Goal: Task Accomplishment & Management: Complete application form

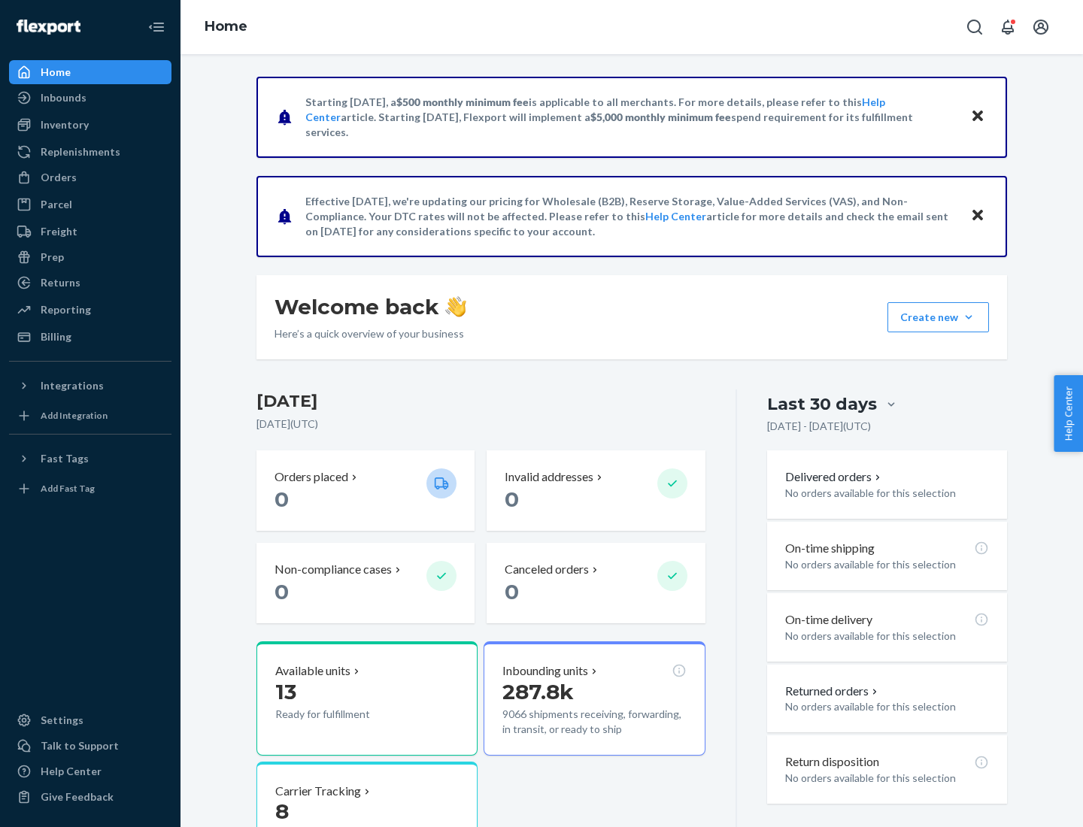
click at [969, 317] on button "Create new Create new inbound Create new order Create new product" at bounding box center [938, 317] width 102 height 30
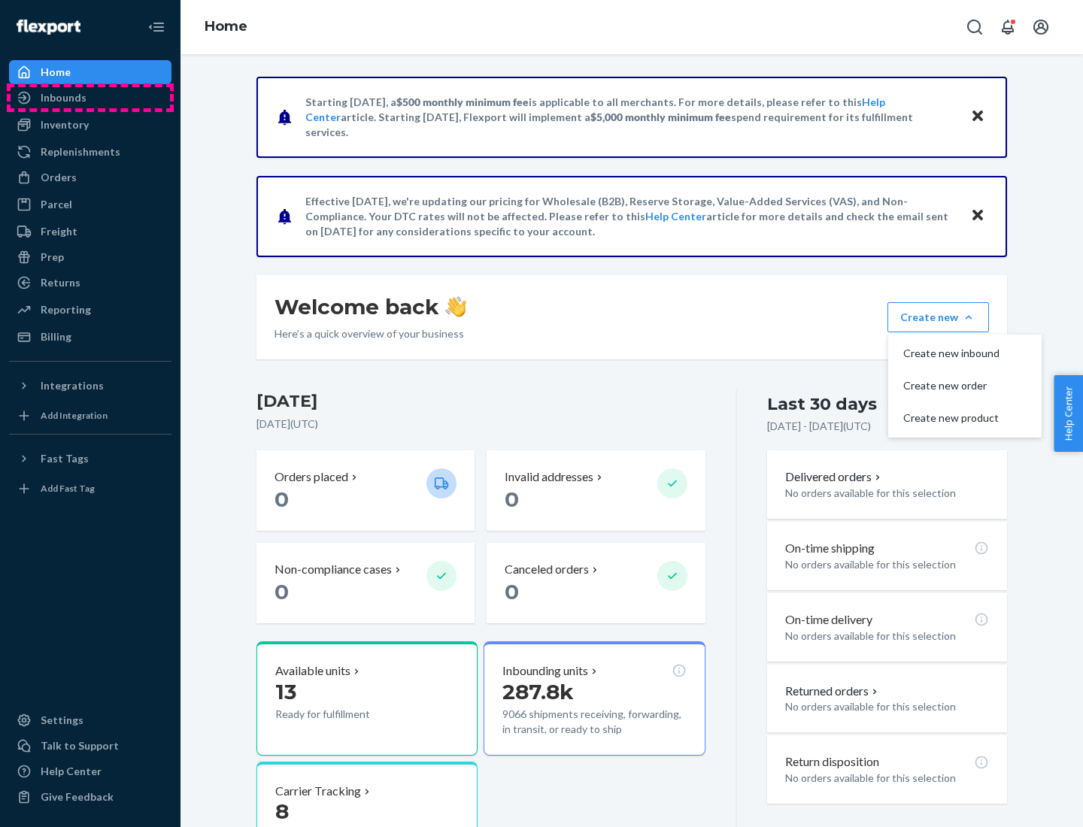
click at [90, 98] on div "Inbounds" at bounding box center [90, 97] width 159 height 21
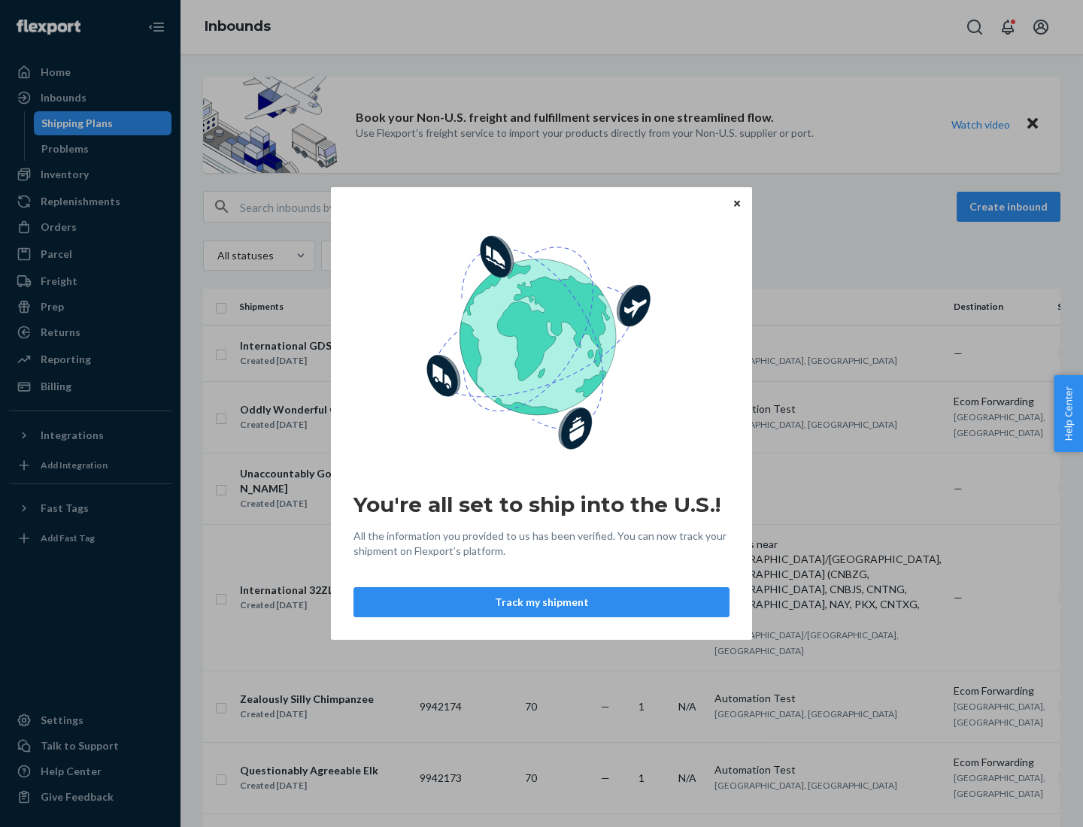
click at [90, 174] on div "You're all set to ship into the U.S.! All the information you provided to us ha…" at bounding box center [541, 413] width 1083 height 827
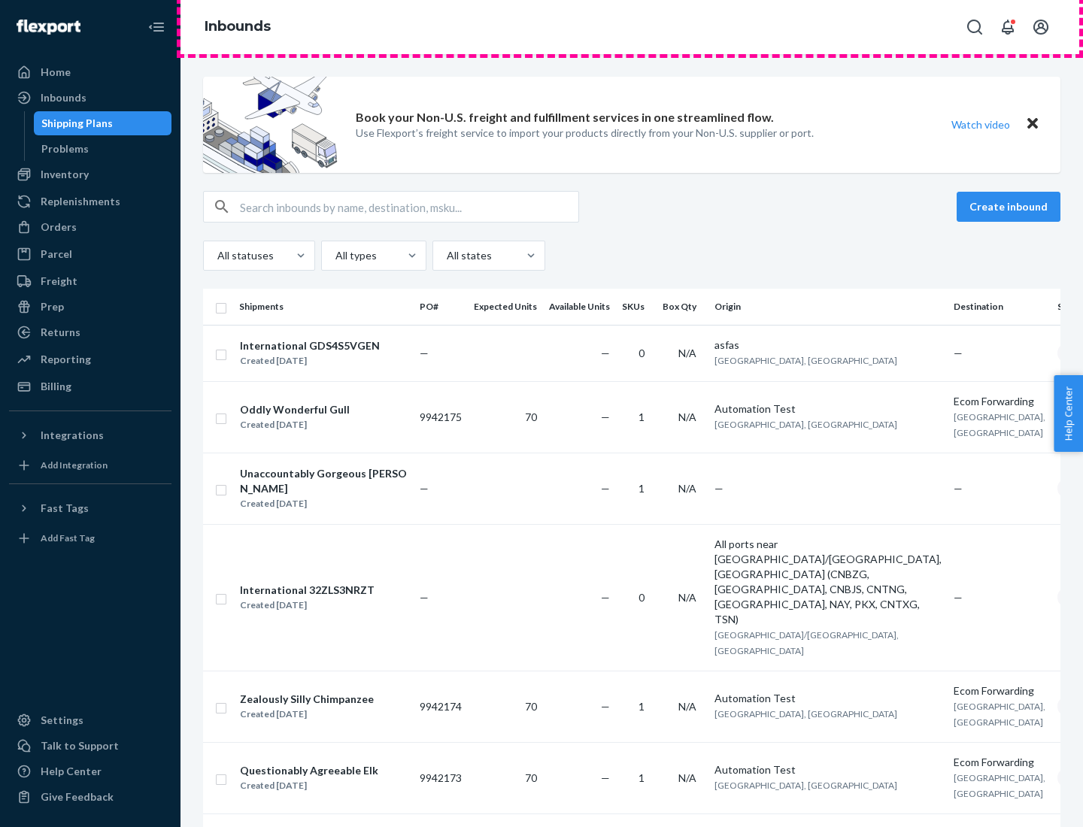
click at [632, 27] on div "Inbounds" at bounding box center [632, 27] width 903 height 54
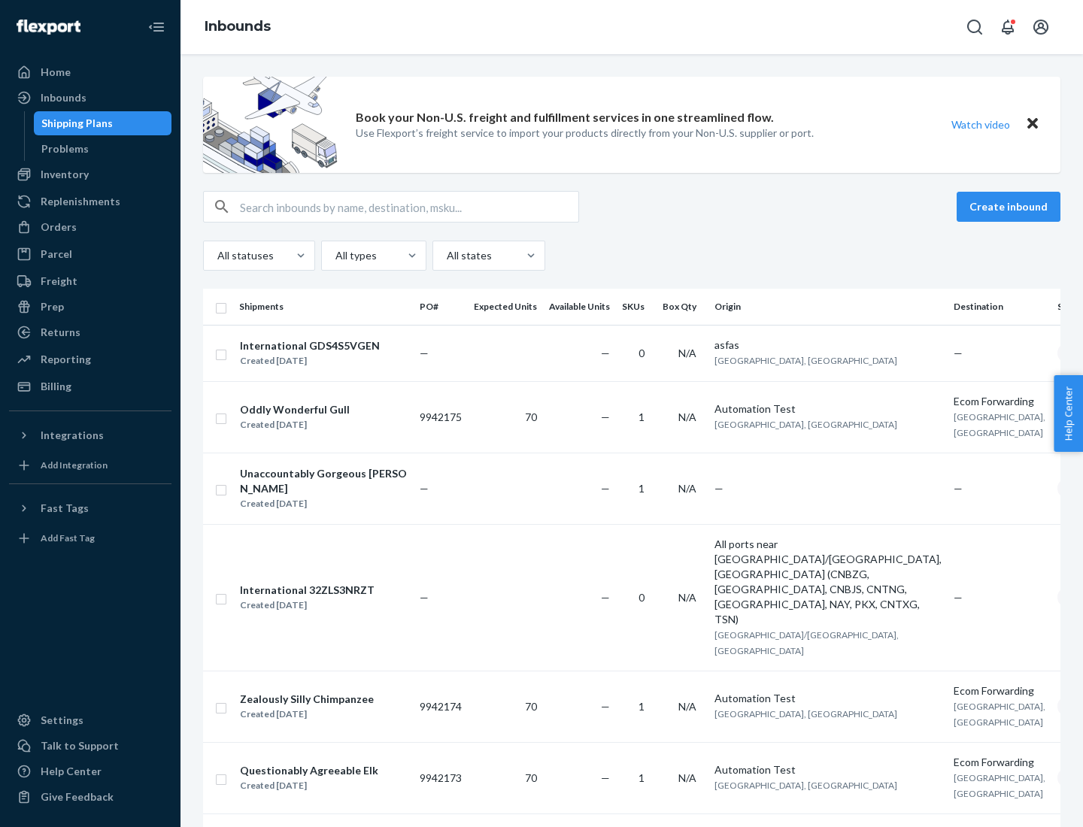
click at [632, 27] on div "Inbounds" at bounding box center [632, 27] width 903 height 54
click at [632, 256] on div "All statuses All types All states" at bounding box center [631, 256] width 857 height 30
click at [74, 123] on div "Shipping Plans" at bounding box center [76, 123] width 71 height 15
click at [1011, 207] on button "Create inbound" at bounding box center [1009, 207] width 104 height 30
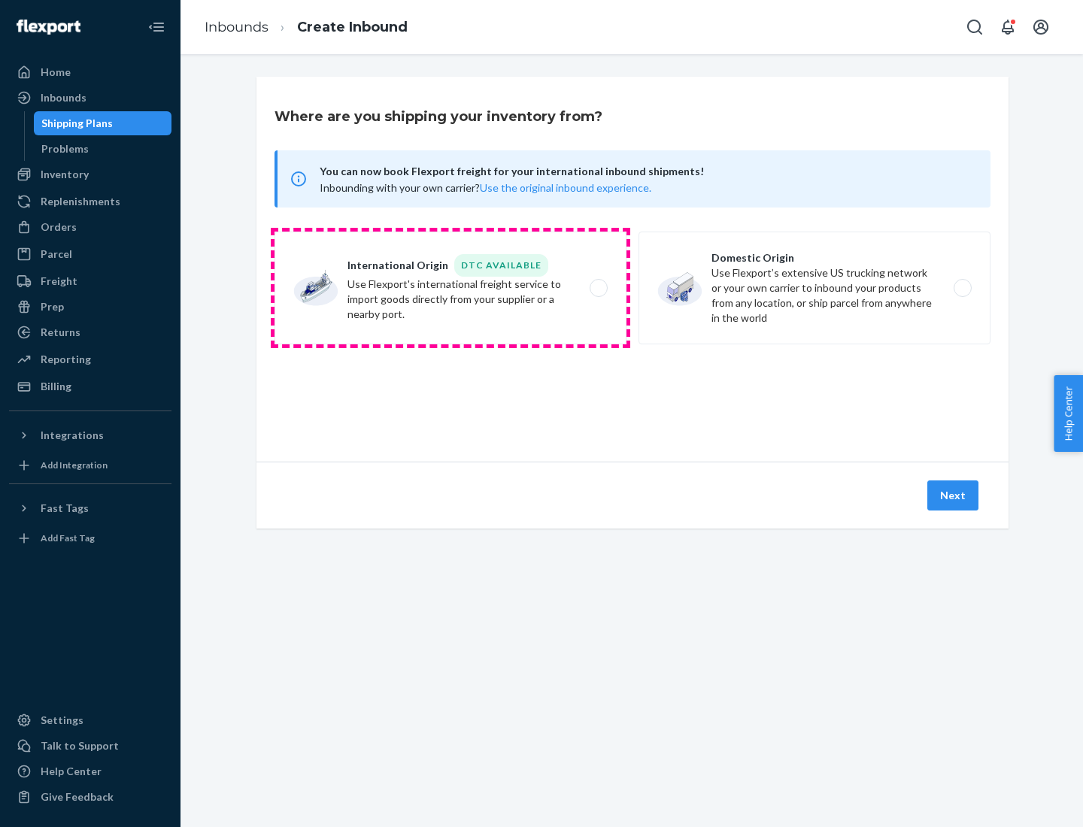
click at [451, 288] on label "International Origin DTC Available Use Flexport's international freight service…" at bounding box center [451, 288] width 352 height 113
click at [598, 288] on input "International Origin DTC Available Use Flexport's international freight service…" at bounding box center [603, 289] width 10 height 10
radio input "true"
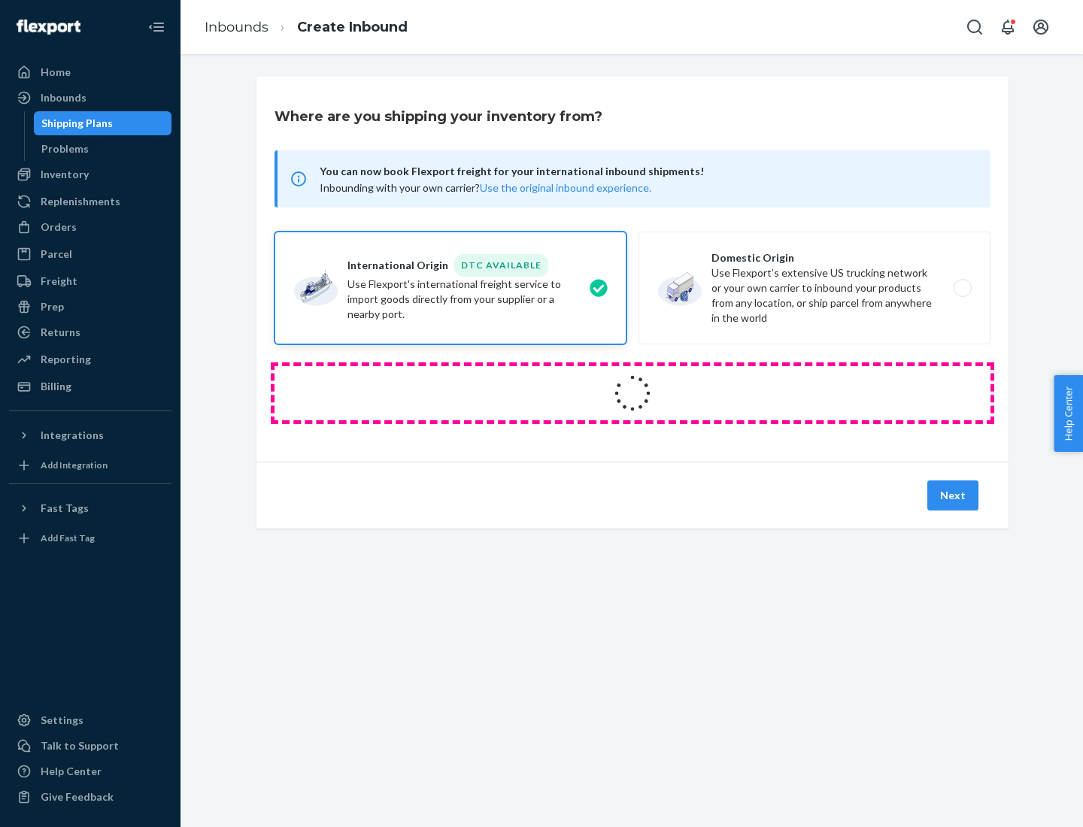
click at [633, 393] on icon at bounding box center [632, 393] width 42 height 42
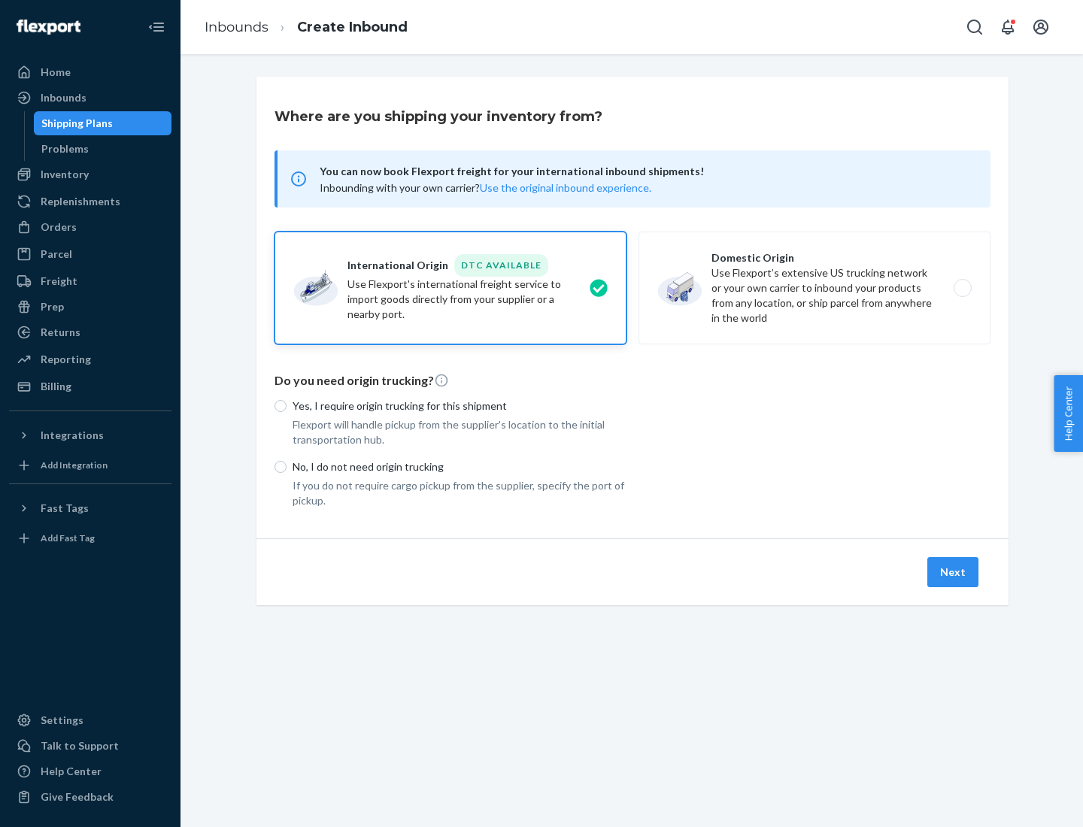
click at [460, 405] on p "Yes, I require origin trucking for this shipment" at bounding box center [460, 406] width 334 height 15
click at [287, 405] on input "Yes, I require origin trucking for this shipment" at bounding box center [281, 406] width 12 height 12
radio input "true"
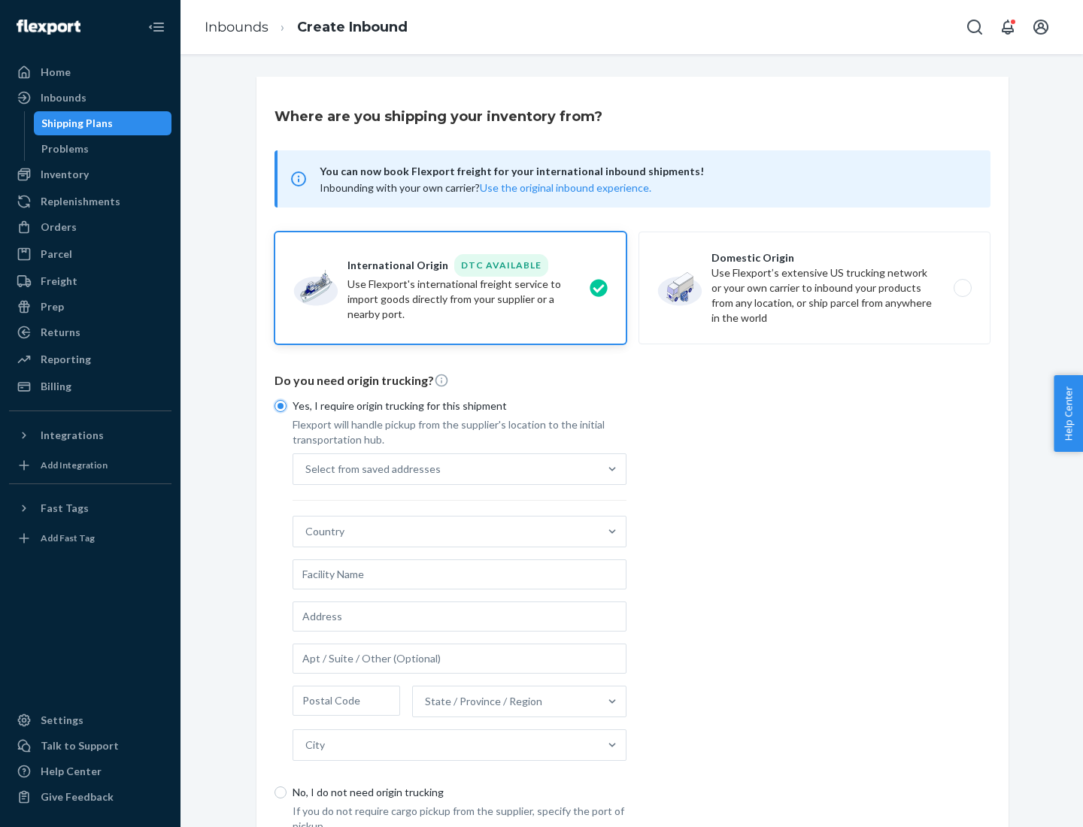
scroll to position [29, 0]
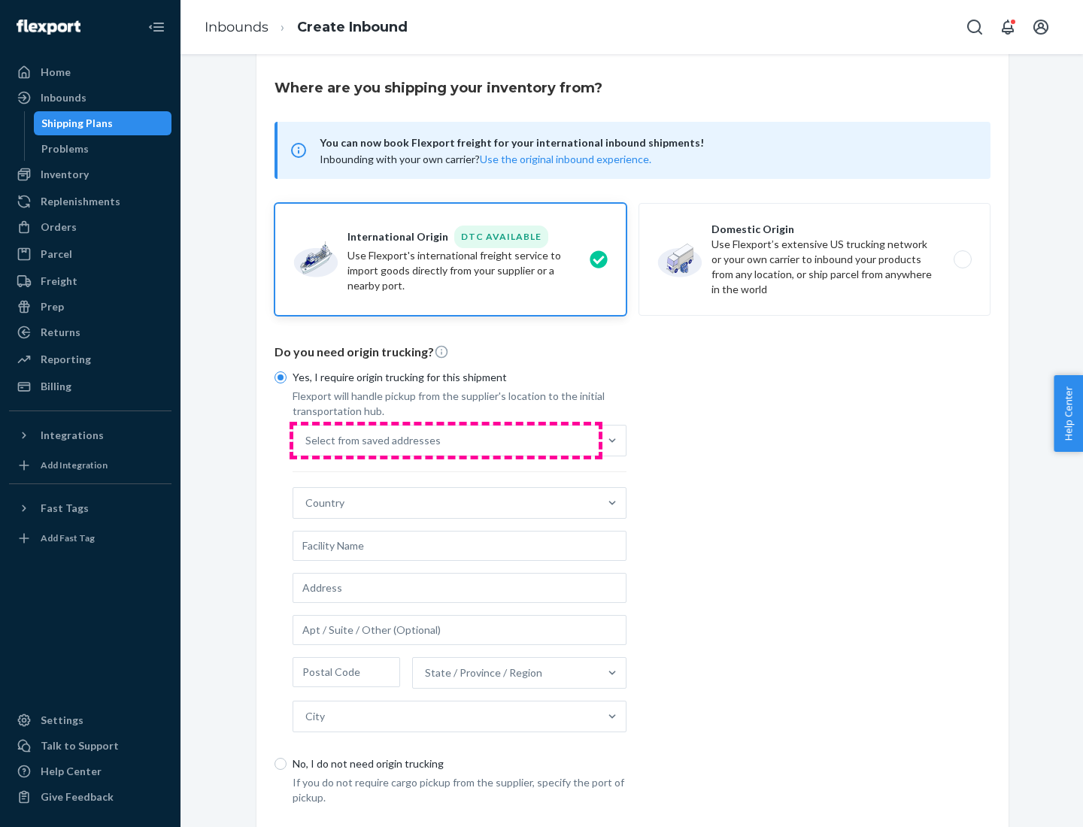
click at [446, 440] on div "Select from saved addresses" at bounding box center [445, 441] width 305 height 30
click at [307, 440] on input "Select from saved addresses" at bounding box center [306, 440] width 2 height 15
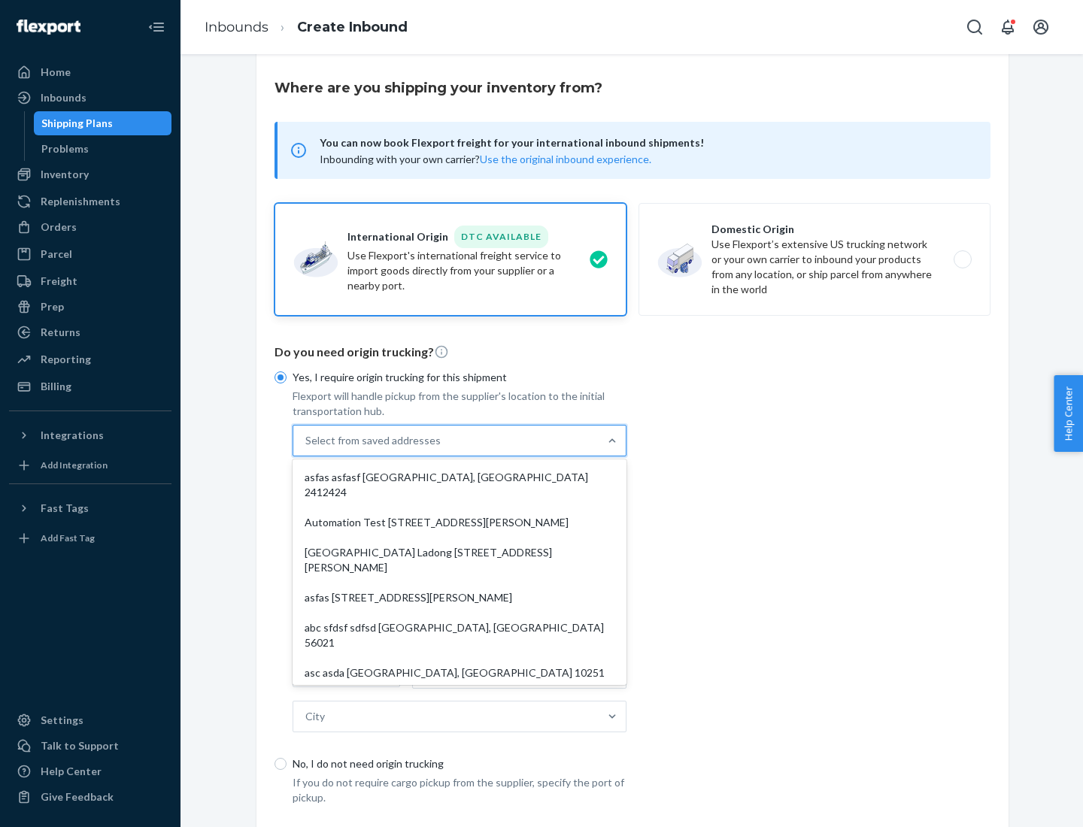
scroll to position [65, 0]
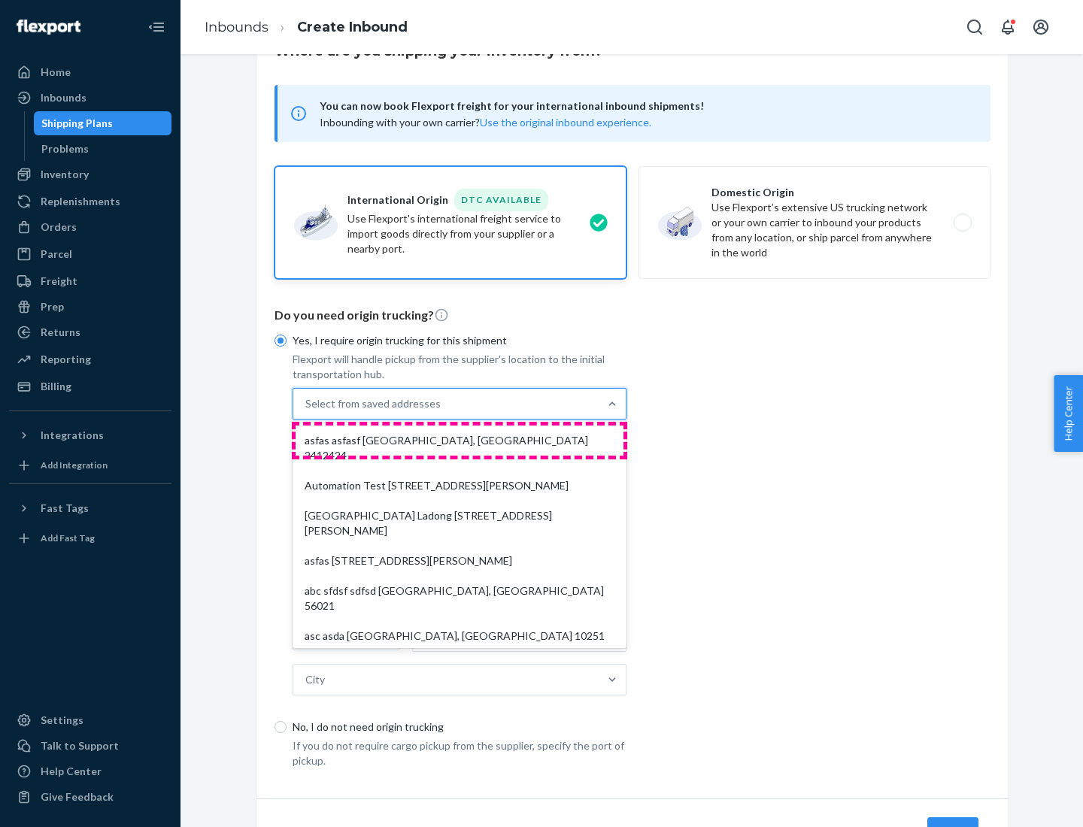
click at [460, 440] on div "asfas asfasf [GEOGRAPHIC_DATA], [GEOGRAPHIC_DATA] 2412424" at bounding box center [460, 448] width 328 height 45
click at [307, 411] on input "option asfas asfasf [GEOGRAPHIC_DATA], [GEOGRAPHIC_DATA] 2412424 focused, 1 of …" at bounding box center [306, 403] width 2 height 15
type input "asfas"
type input "asfasf"
type input "2412424"
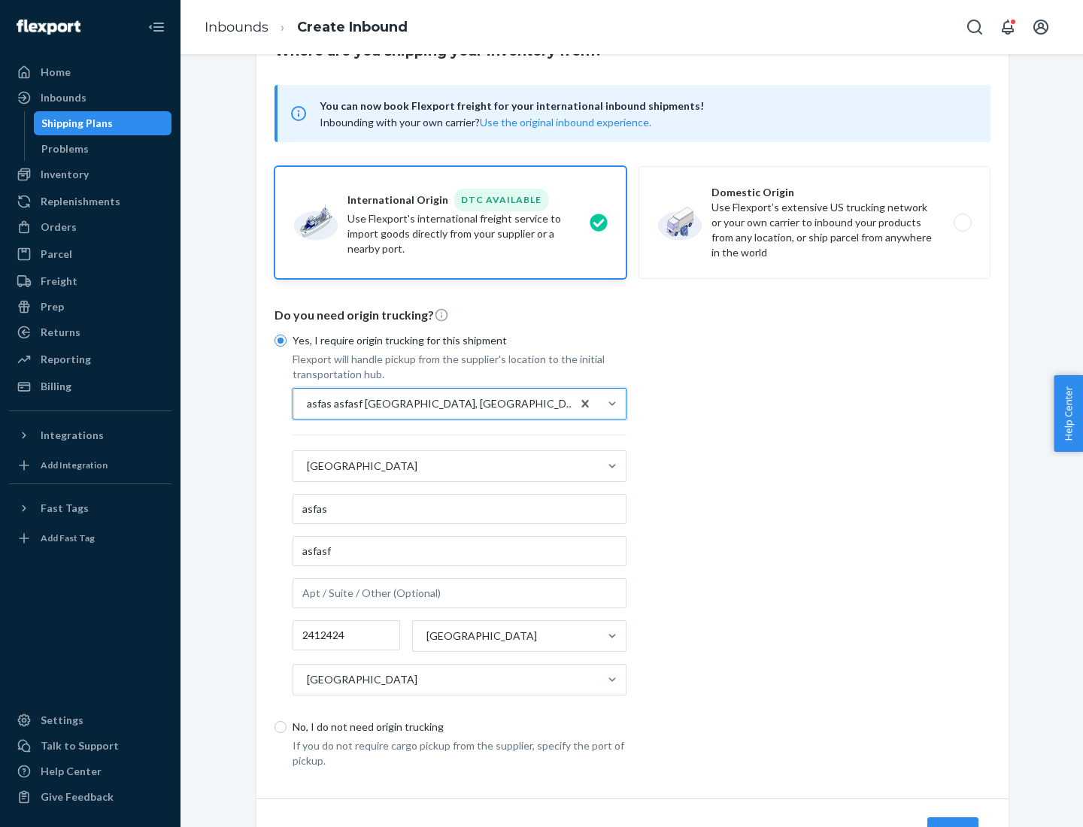
scroll to position [140, 0]
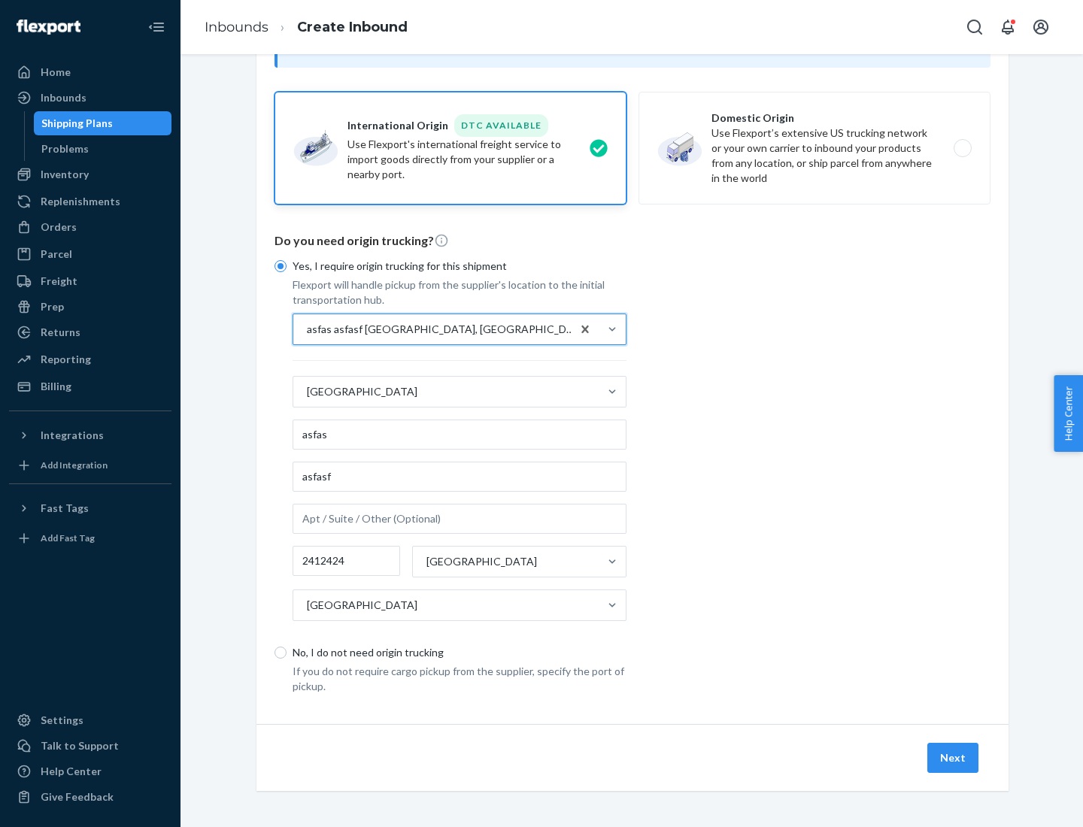
click at [954, 757] on button "Next" at bounding box center [952, 758] width 51 height 30
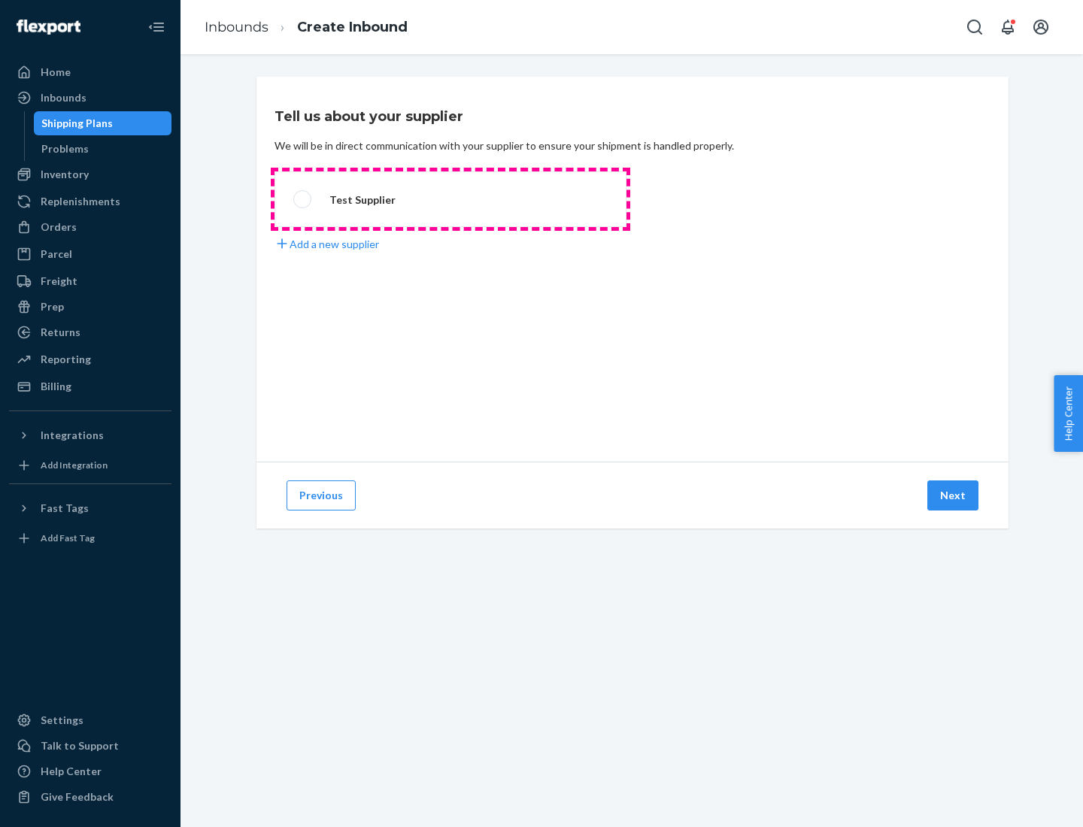
click at [451, 199] on label "Test Supplier" at bounding box center [451, 199] width 352 height 56
click at [303, 199] on input "Test Supplier" at bounding box center [298, 200] width 10 height 10
radio input "true"
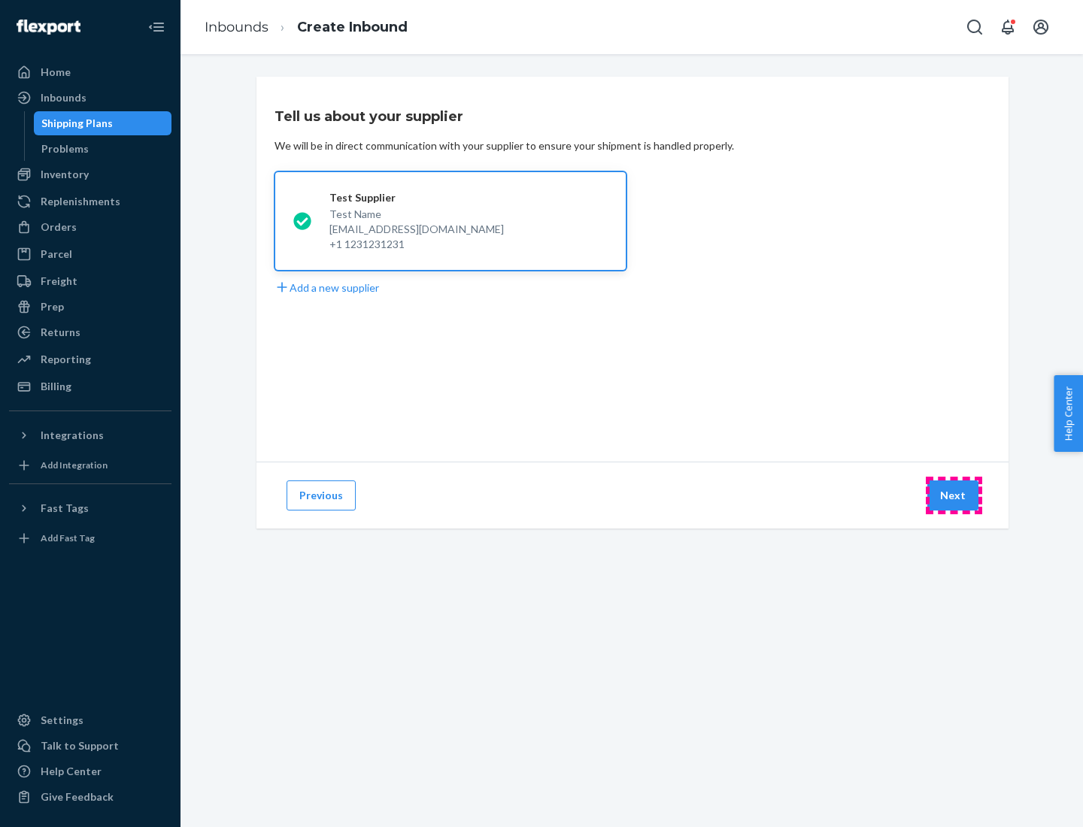
click at [954, 496] on button "Next" at bounding box center [952, 496] width 51 height 30
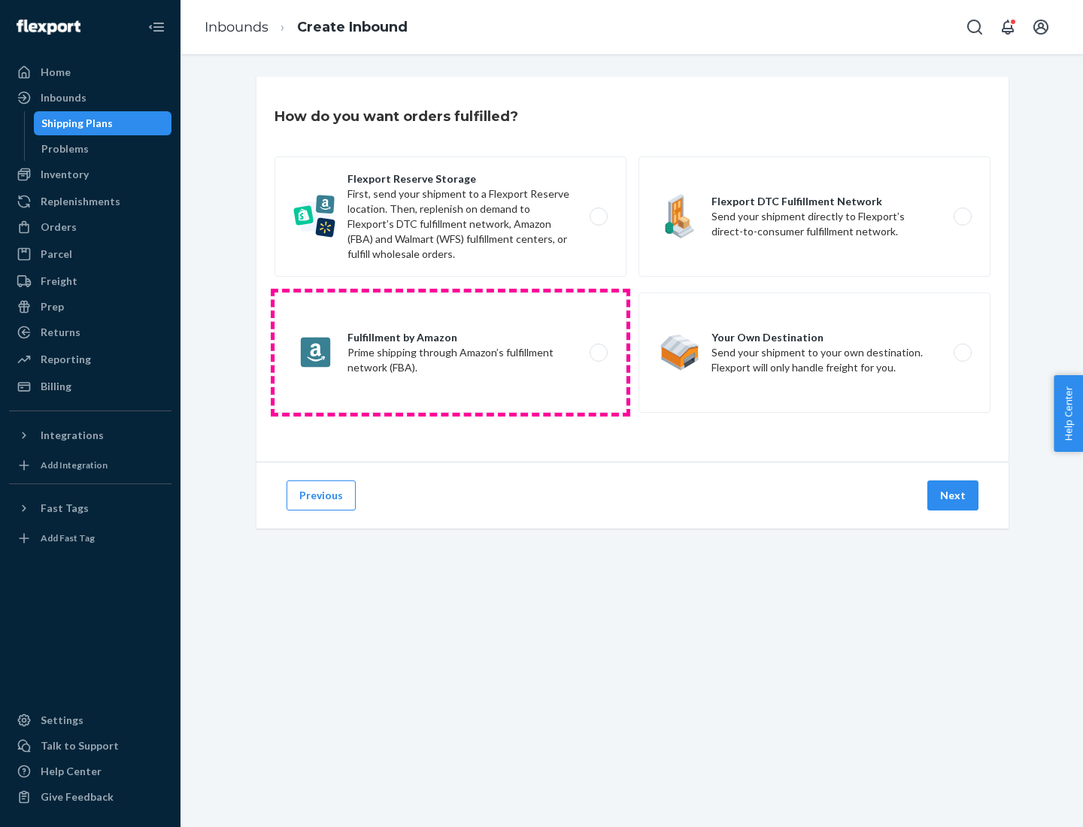
click at [451, 353] on label "Fulfillment by Amazon Prime shipping through Amazon’s fulfillment network (FBA)." at bounding box center [451, 353] width 352 height 120
click at [598, 353] on input "Fulfillment by Amazon Prime shipping through Amazon’s fulfillment network (FBA)." at bounding box center [603, 353] width 10 height 10
radio input "true"
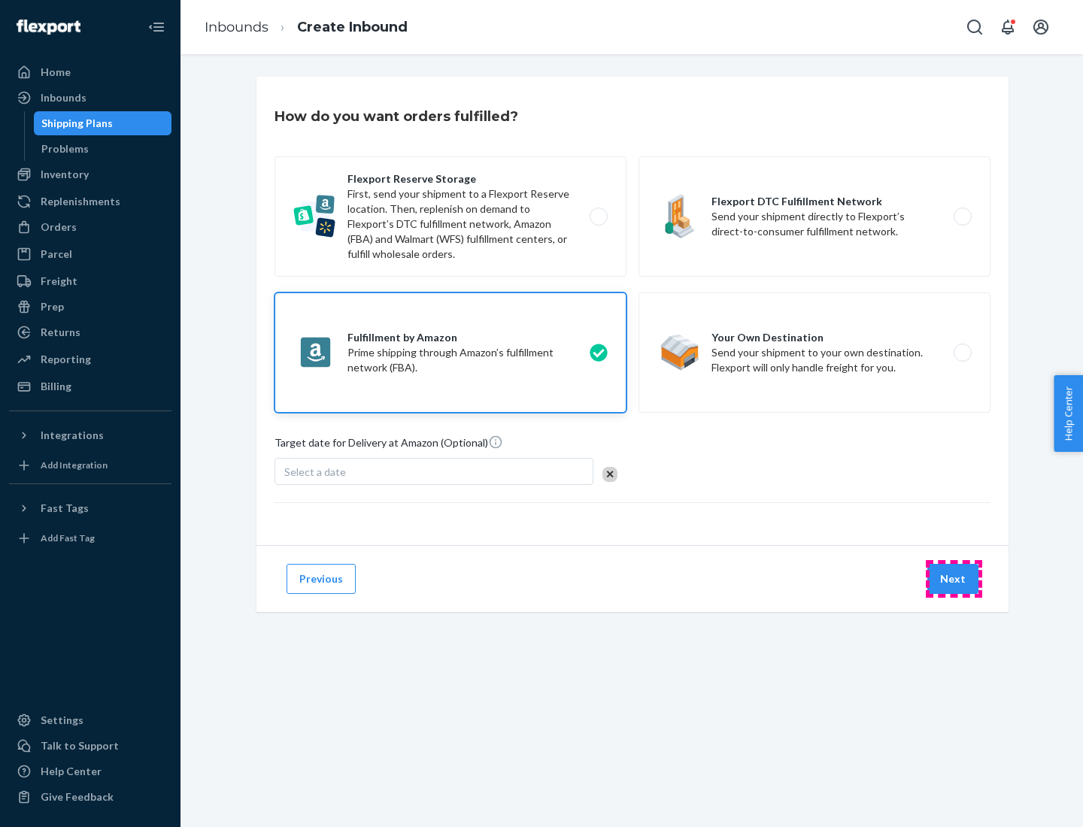
click at [954, 579] on button "Next" at bounding box center [952, 579] width 51 height 30
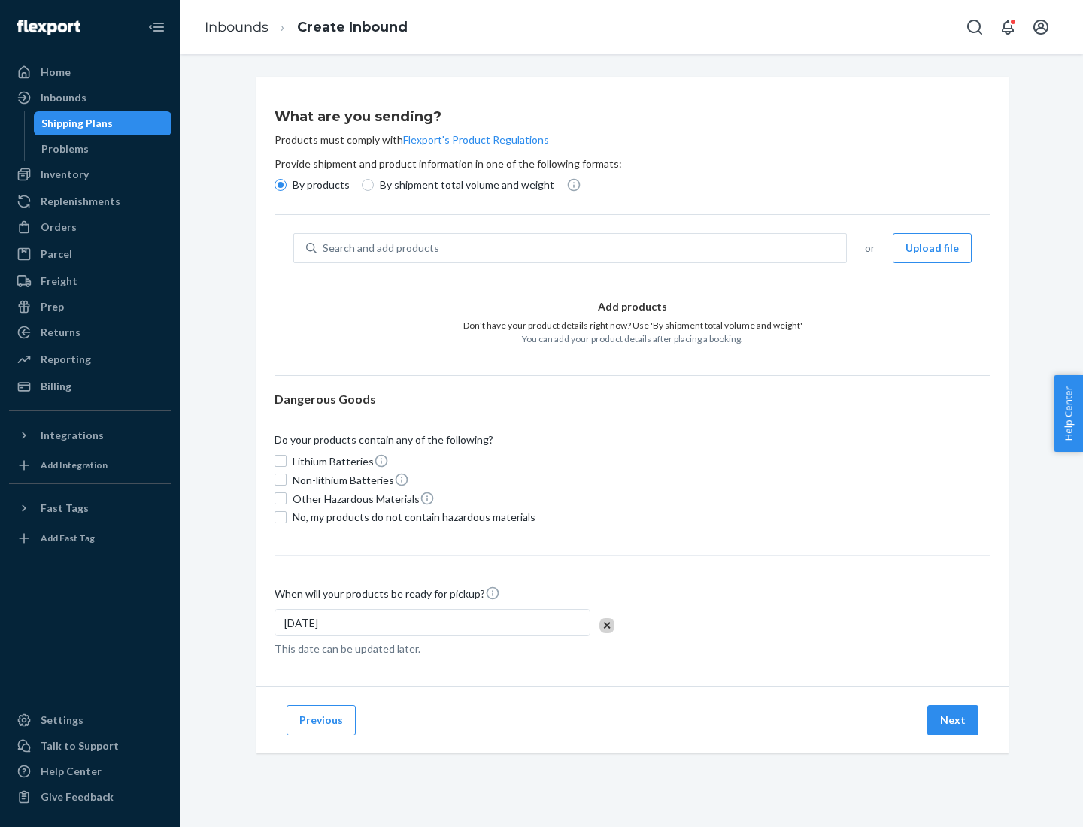
click at [463, 185] on p "By shipment total volume and weight" at bounding box center [467, 184] width 174 height 15
click at [374, 185] on input "By shipment total volume and weight" at bounding box center [368, 185] width 12 height 12
radio input "true"
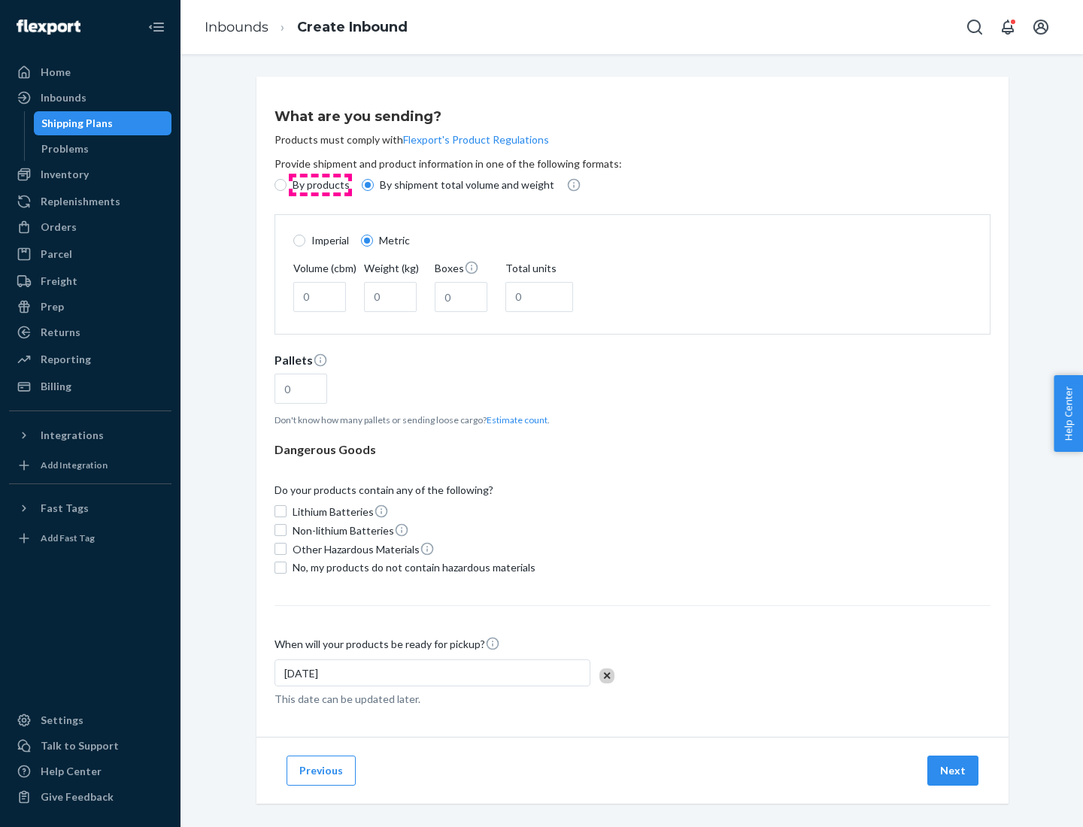
click at [320, 185] on p "By products" at bounding box center [321, 184] width 57 height 15
click at [287, 185] on input "By products" at bounding box center [281, 185] width 12 height 12
radio input "true"
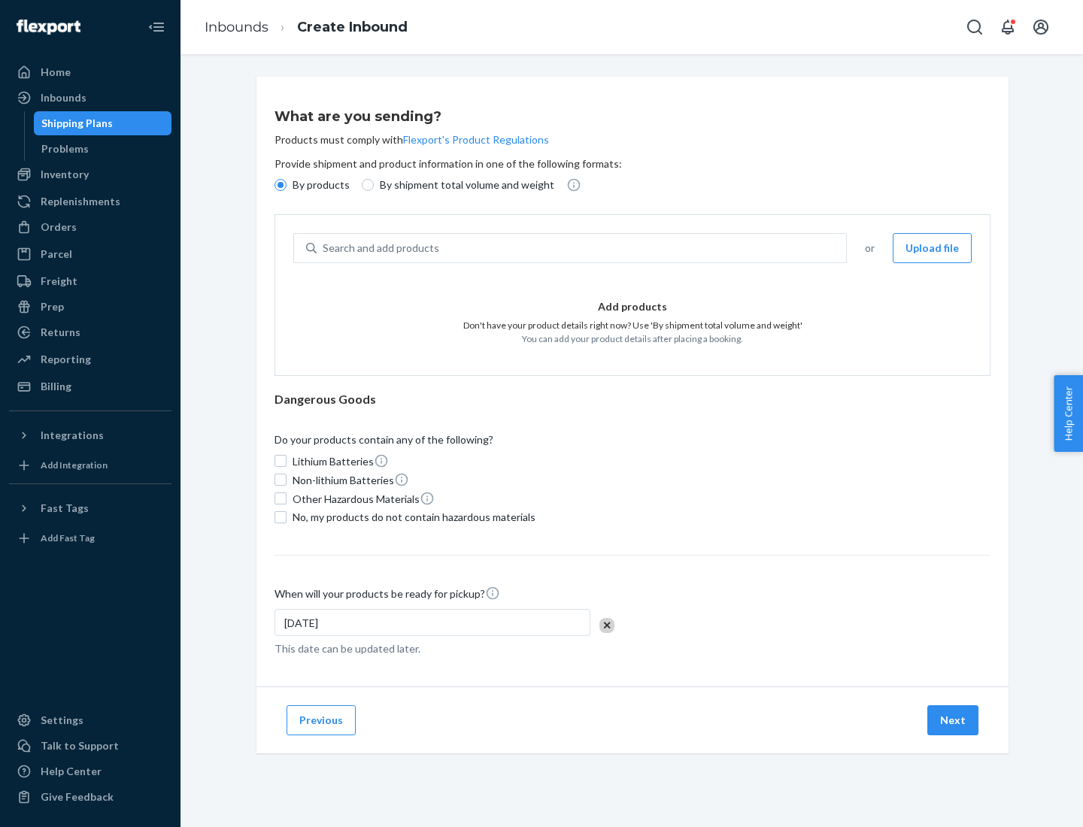
click at [582, 248] on div "Search and add products" at bounding box center [581, 248] width 529 height 27
click at [324, 248] on input "Search and add products" at bounding box center [324, 248] width 2 height 15
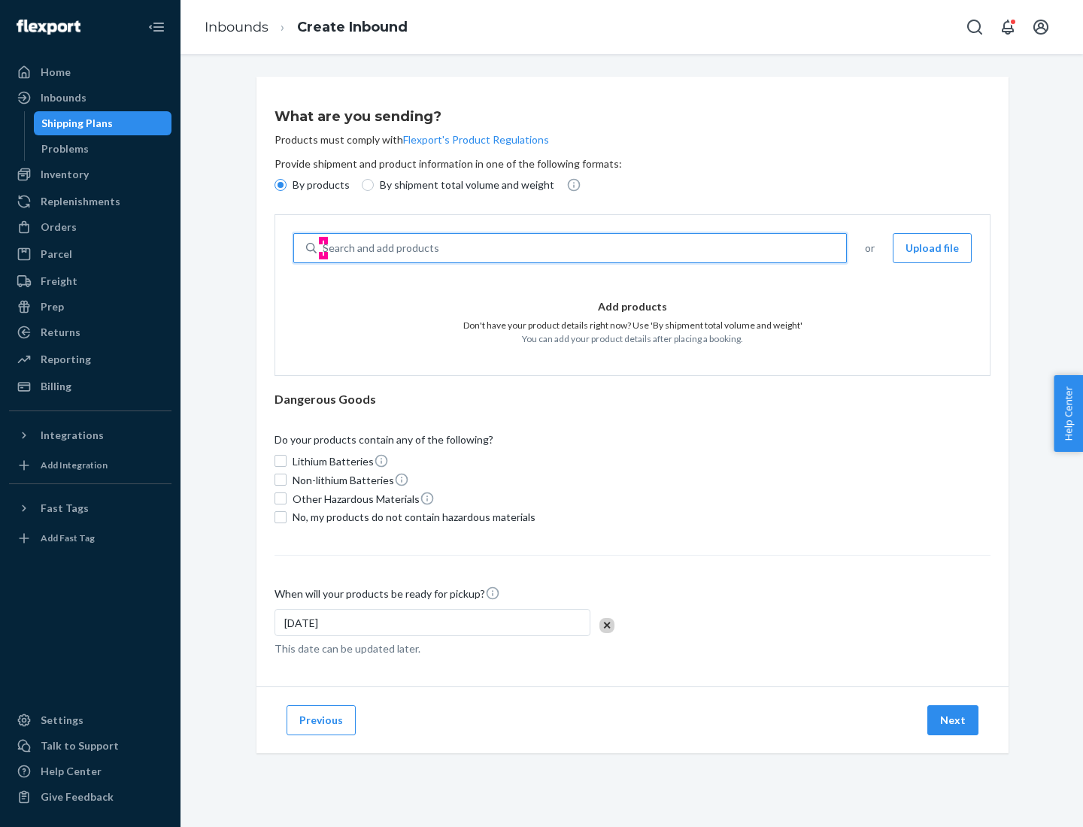
type input "test"
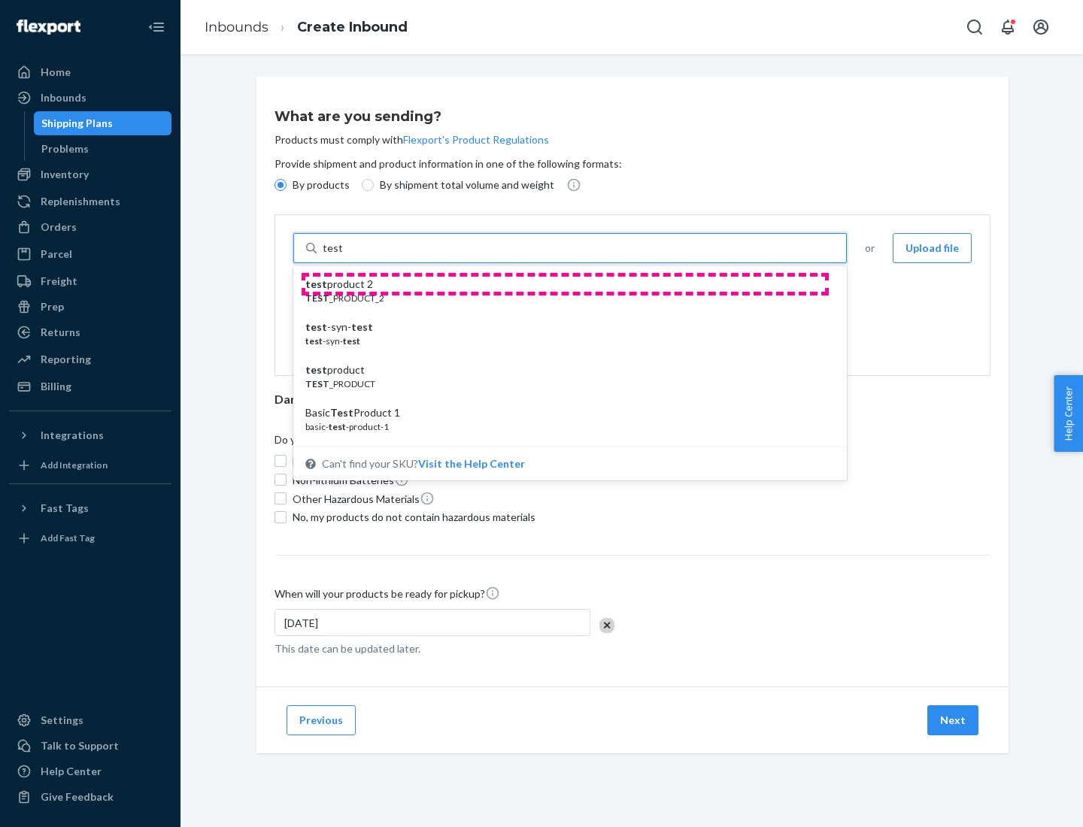
click at [565, 284] on div "test product 2" at bounding box center [563, 284] width 517 height 15
click at [342, 256] on input "test" at bounding box center [333, 248] width 20 height 15
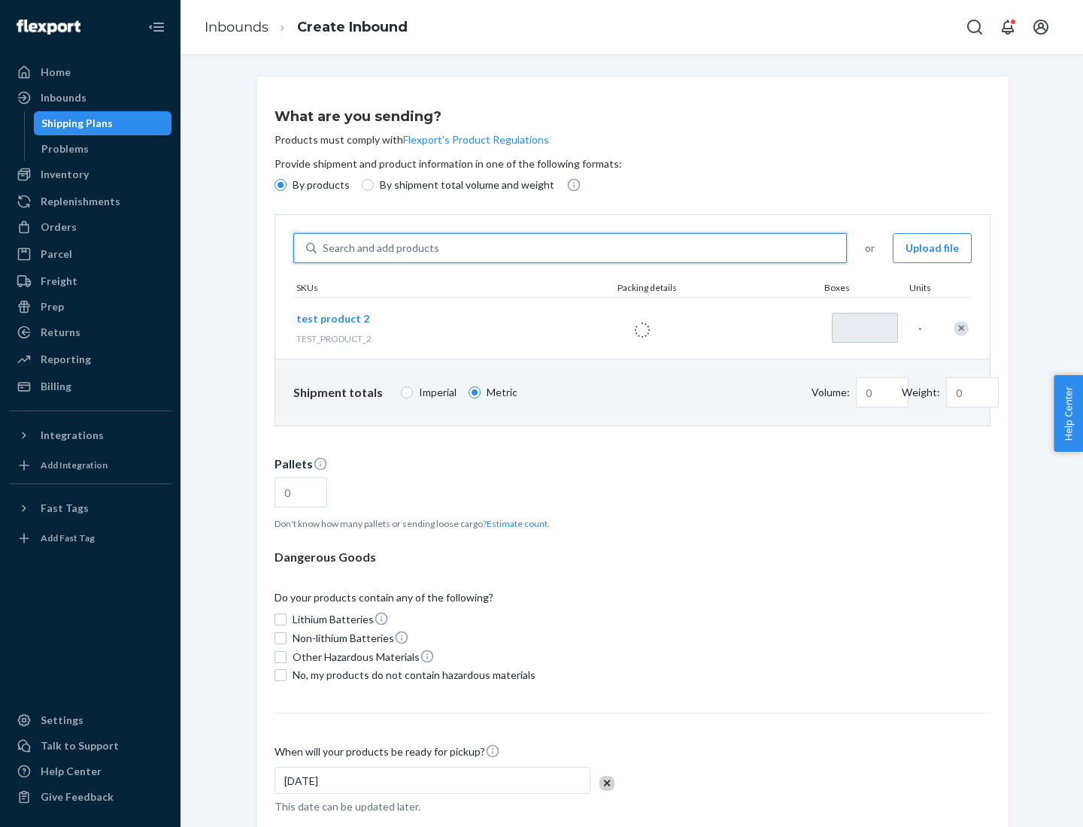
type input "1"
type input "0.02"
type input "22.23"
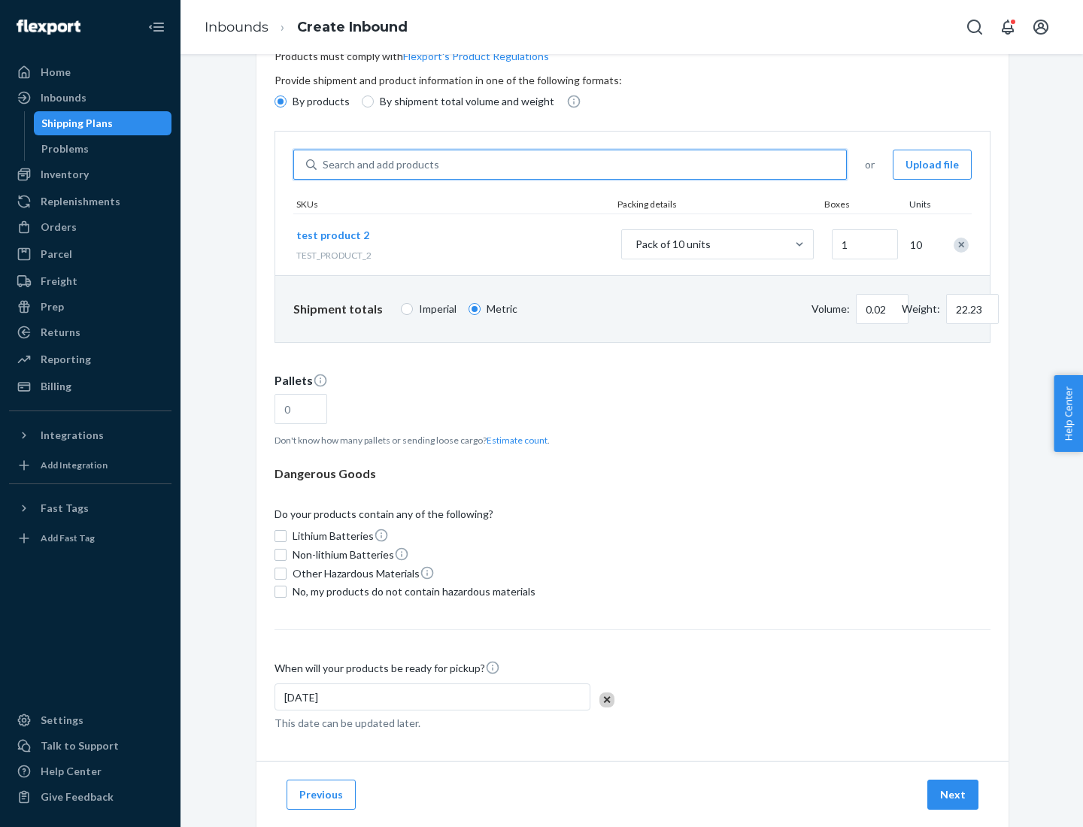
click at [514, 440] on button "Estimate count" at bounding box center [517, 440] width 61 height 13
type input "1"
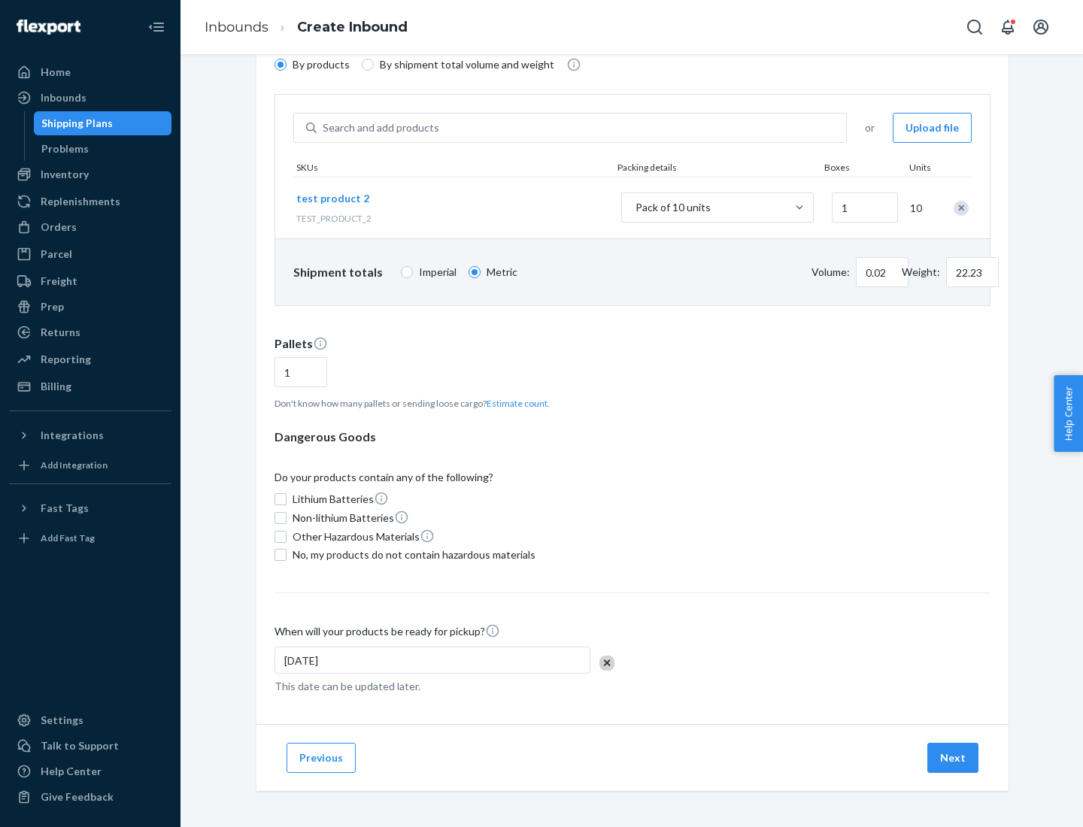
click at [411, 555] on span "No, my products do not contain hazardous materials" at bounding box center [414, 555] width 243 height 15
click at [287, 555] on input "No, my products do not contain hazardous materials" at bounding box center [281, 555] width 12 height 12
checkbox input "true"
click at [954, 758] on button "Next" at bounding box center [952, 758] width 51 height 30
